Goal: Check status: Check status

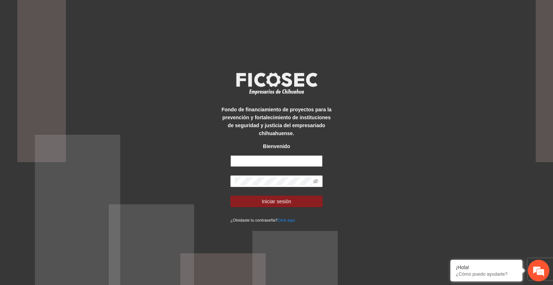
click at [282, 157] on input "text" at bounding box center [277, 161] width 92 height 12
type input "**********"
click at [298, 197] on button "Iniciar sesión" at bounding box center [277, 202] width 92 height 12
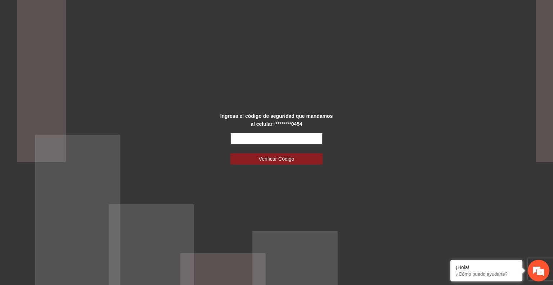
click at [251, 138] on input "text" at bounding box center [277, 139] width 92 height 12
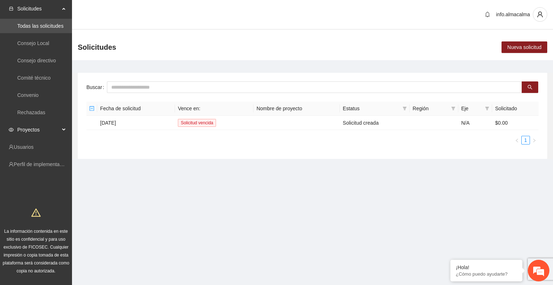
click at [26, 130] on span "Proyectos" at bounding box center [38, 130] width 43 height 14
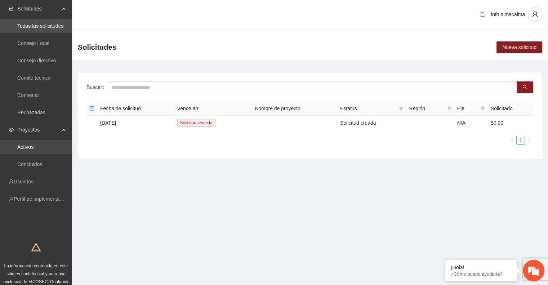
click at [32, 146] on link "Activos" at bounding box center [25, 147] width 16 height 6
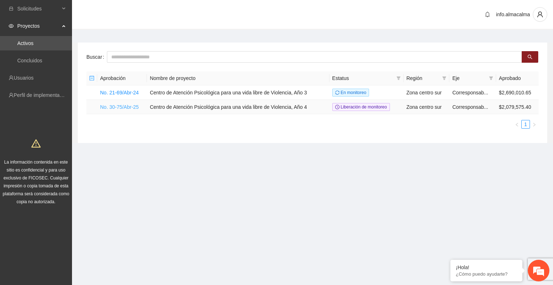
click at [123, 108] on link "No. 30-75/Abr-25" at bounding box center [119, 107] width 39 height 6
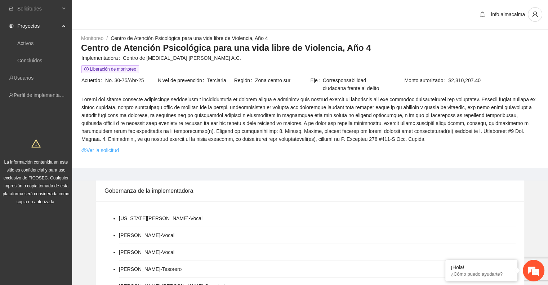
click at [102, 151] on link "Ver la solicitud" at bounding box center [99, 150] width 37 height 8
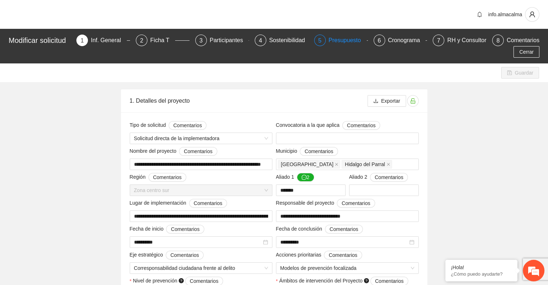
click at [350, 37] on div "Presupuesto" at bounding box center [348, 41] width 38 height 12
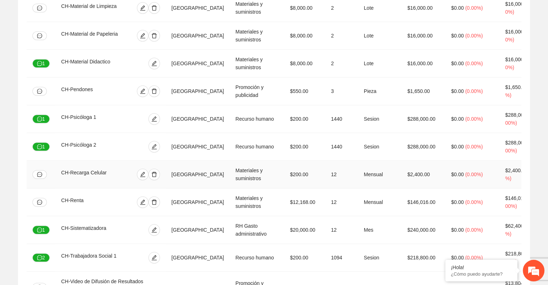
scroll to position [417, 0]
